Goal: Task Accomplishment & Management: Use online tool/utility

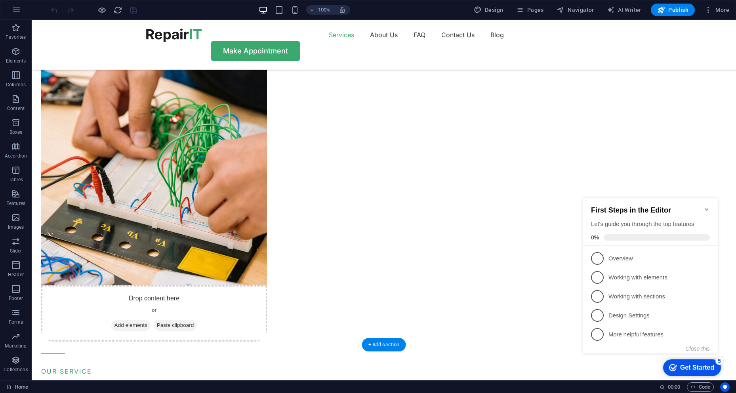
scroll to position [674, 0]
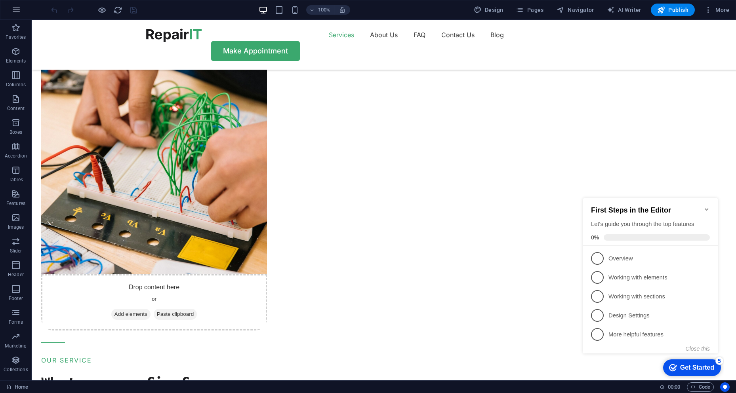
click at [15, 10] on icon "button" at bounding box center [16, 10] width 10 height 10
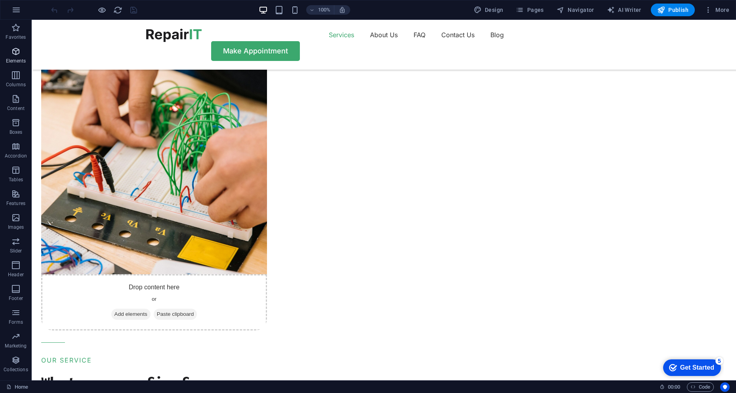
click at [21, 50] on icon "button" at bounding box center [16, 52] width 10 height 10
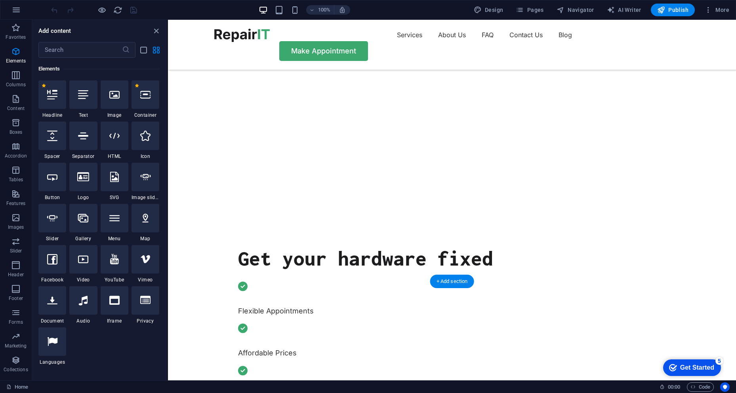
scroll to position [277, 0]
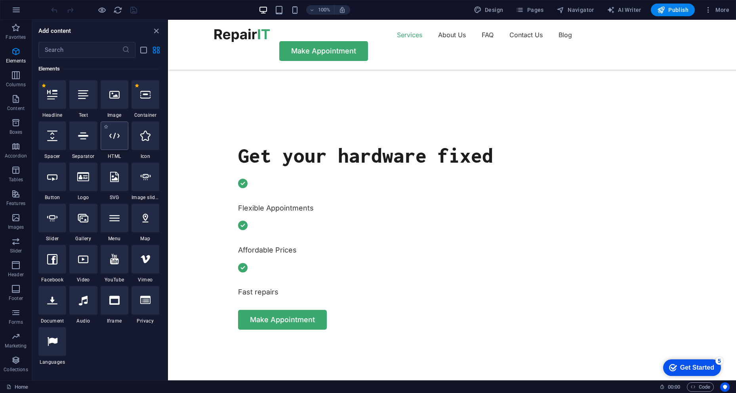
click at [121, 139] on div at bounding box center [115, 136] width 28 height 29
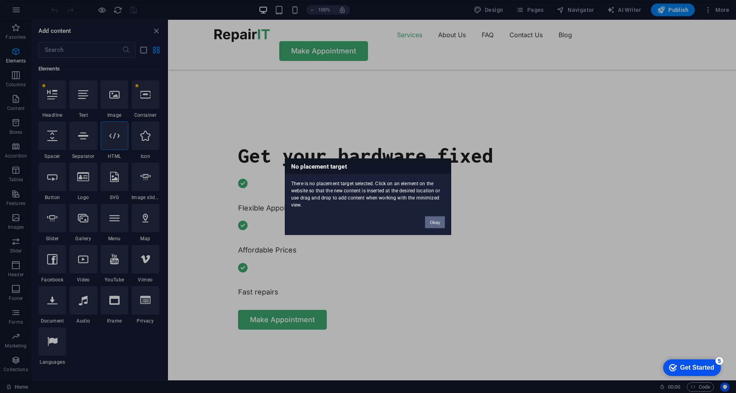
click at [432, 222] on button "Okay" at bounding box center [435, 222] width 20 height 12
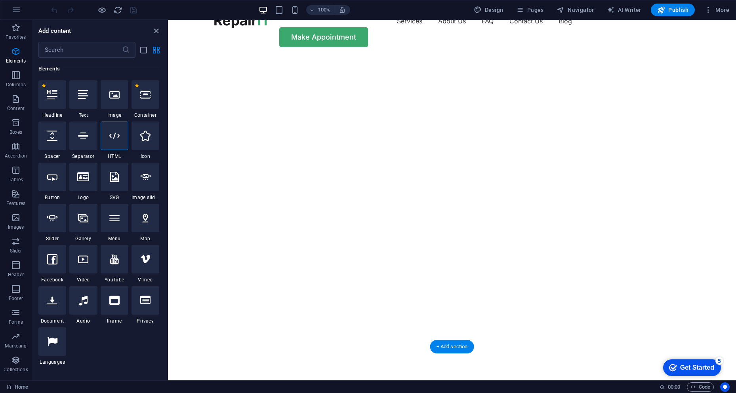
scroll to position [0, 0]
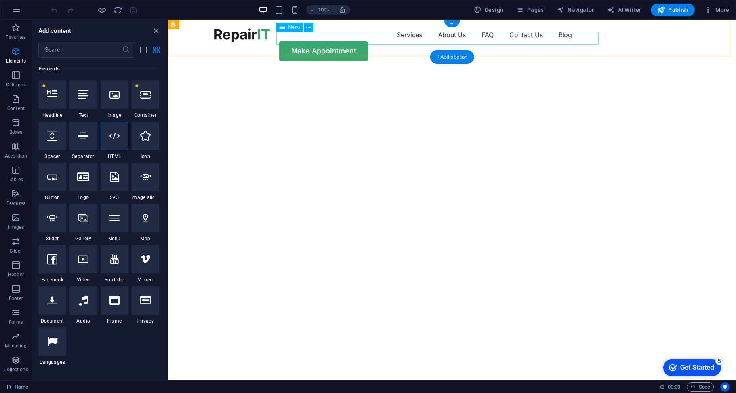
click at [557, 37] on nav "Services About Us FAQ Contact Us Blog" at bounding box center [451, 35] width 475 height 13
click at [113, 137] on icon at bounding box center [114, 136] width 10 height 10
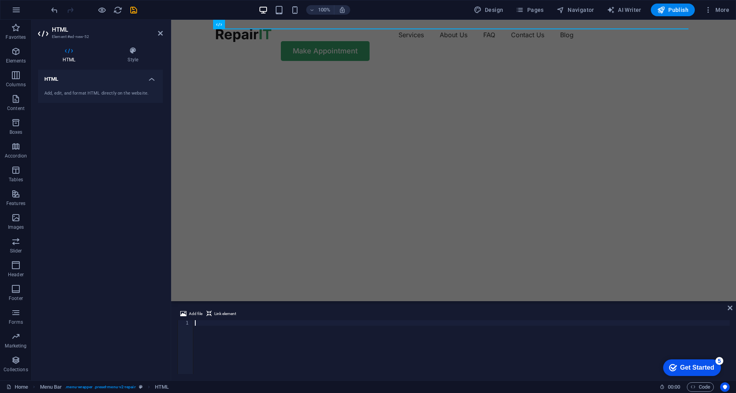
type textarea "<!--End of [DOMAIN_NAME] Script-->"
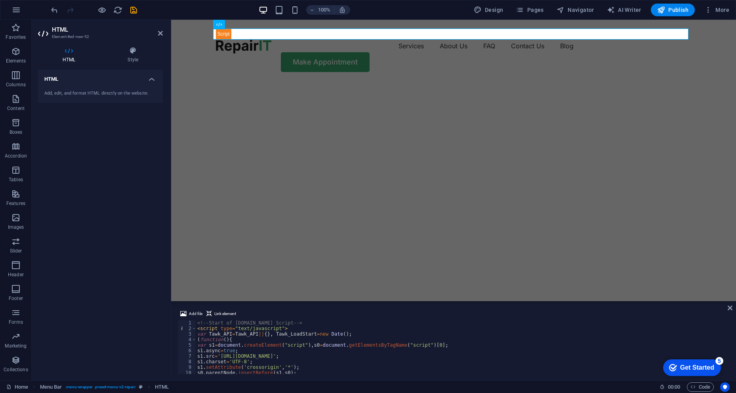
scroll to position [18, 0]
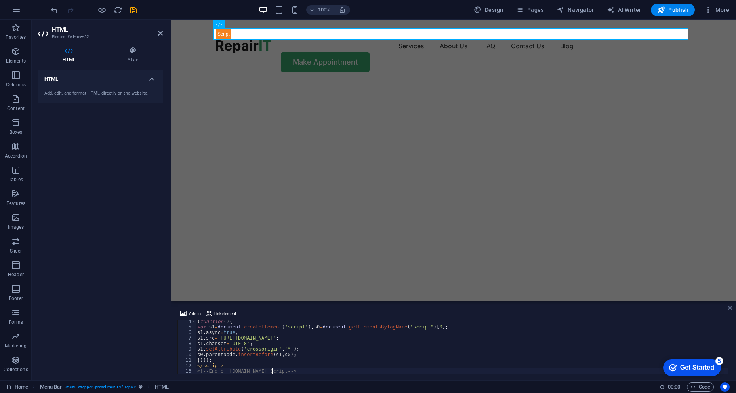
click at [729, 307] on icon at bounding box center [730, 308] width 5 height 6
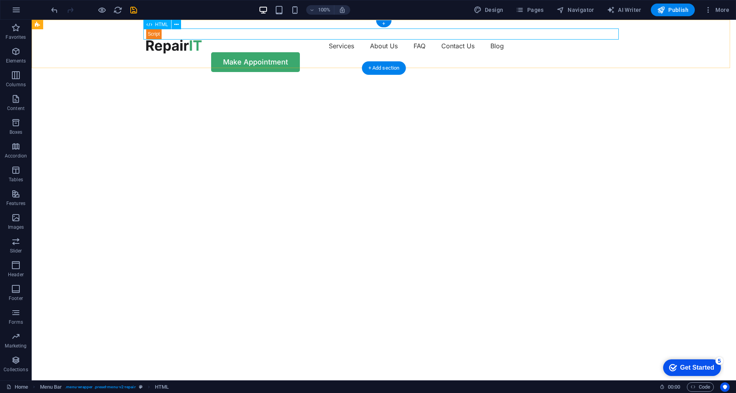
click at [154, 34] on div at bounding box center [383, 34] width 475 height 11
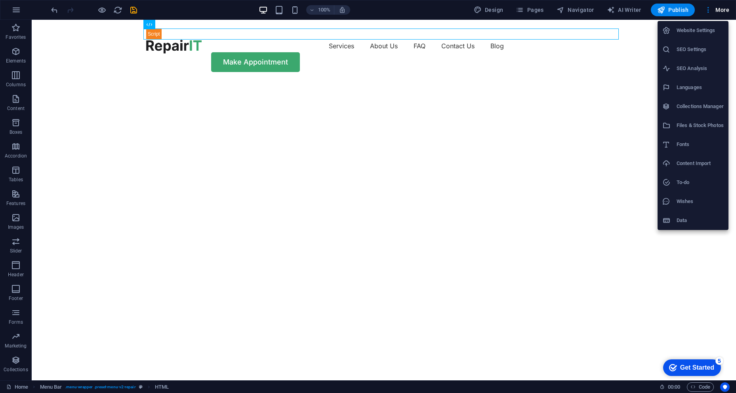
click at [132, 45] on div at bounding box center [368, 196] width 736 height 393
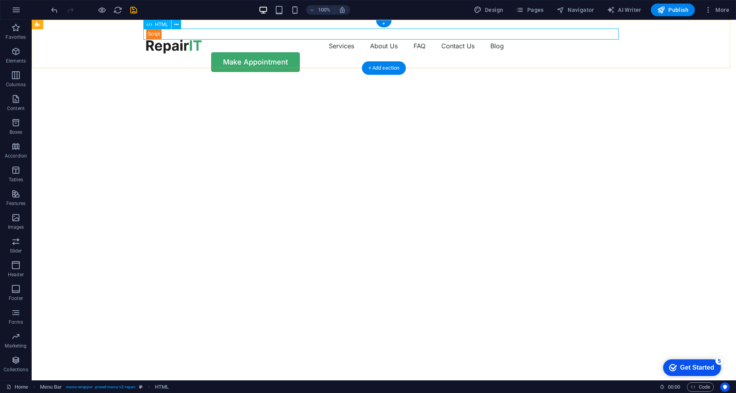
click at [150, 35] on div at bounding box center [383, 34] width 475 height 11
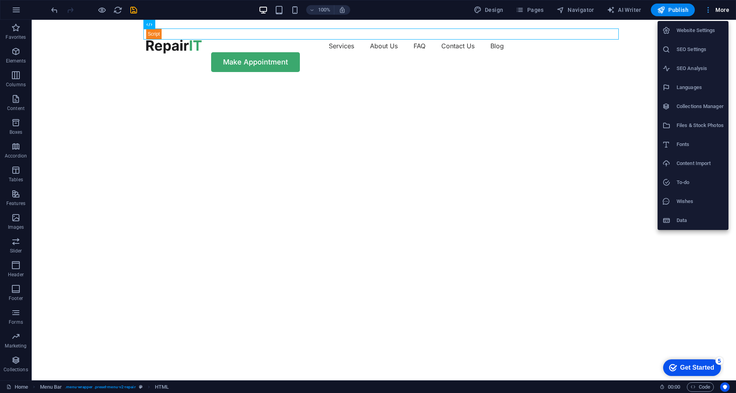
click at [710, 12] on div at bounding box center [368, 196] width 736 height 393
